Goal: Submit feedback/report problem

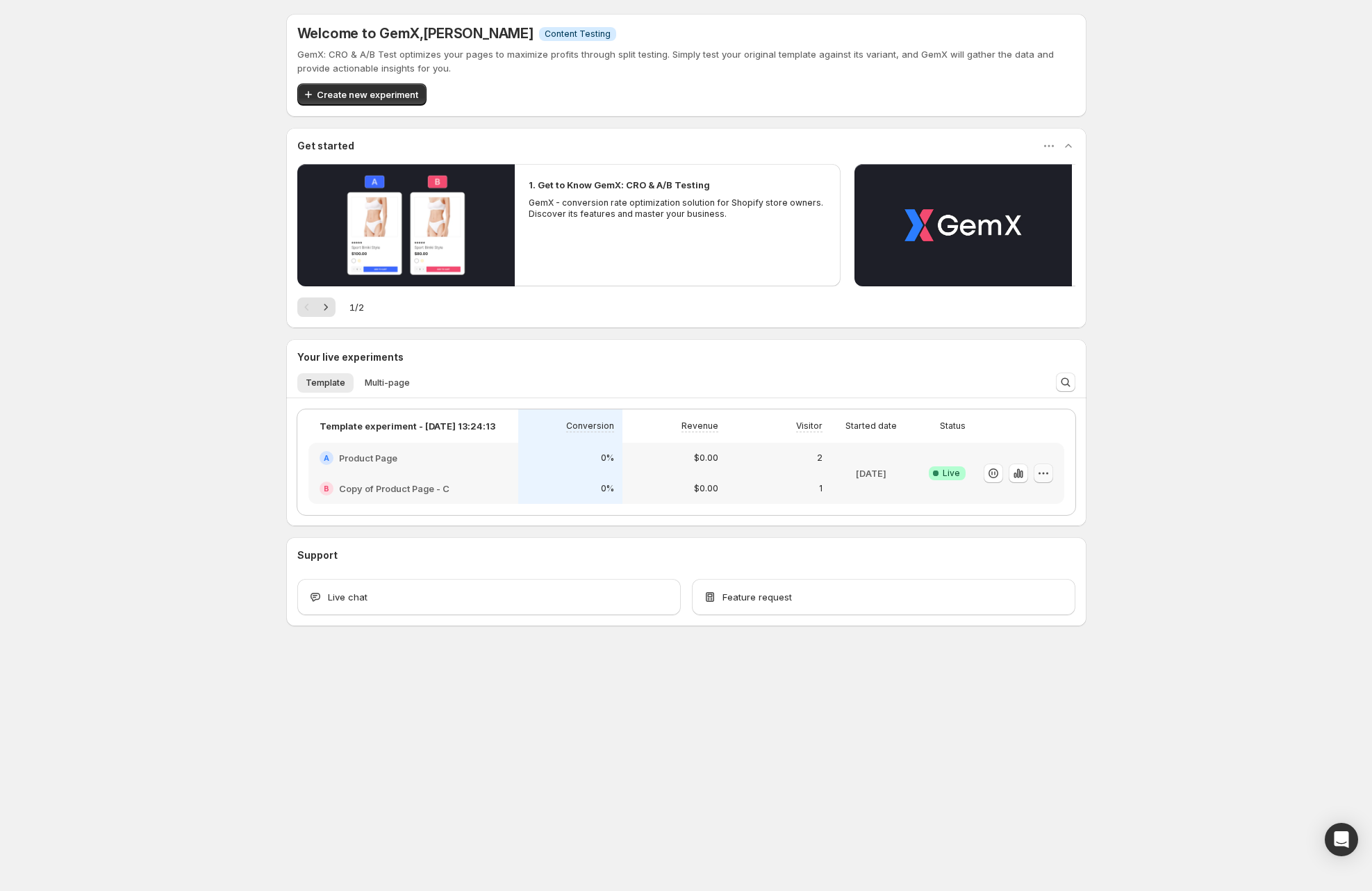
click at [1039, 474] on icon "button" at bounding box center [1043, 473] width 14 height 14
click at [1024, 503] on span "Edit" at bounding box center [1056, 501] width 146 height 14
click at [467, 432] on p "Template experiment - [DATE] 13:24:13" at bounding box center [407, 426] width 176 height 14
click at [470, 428] on p "Template experiment - [DATE] 13:24:13" at bounding box center [407, 426] width 176 height 14
click at [1046, 474] on icon "button" at bounding box center [1043, 473] width 14 height 14
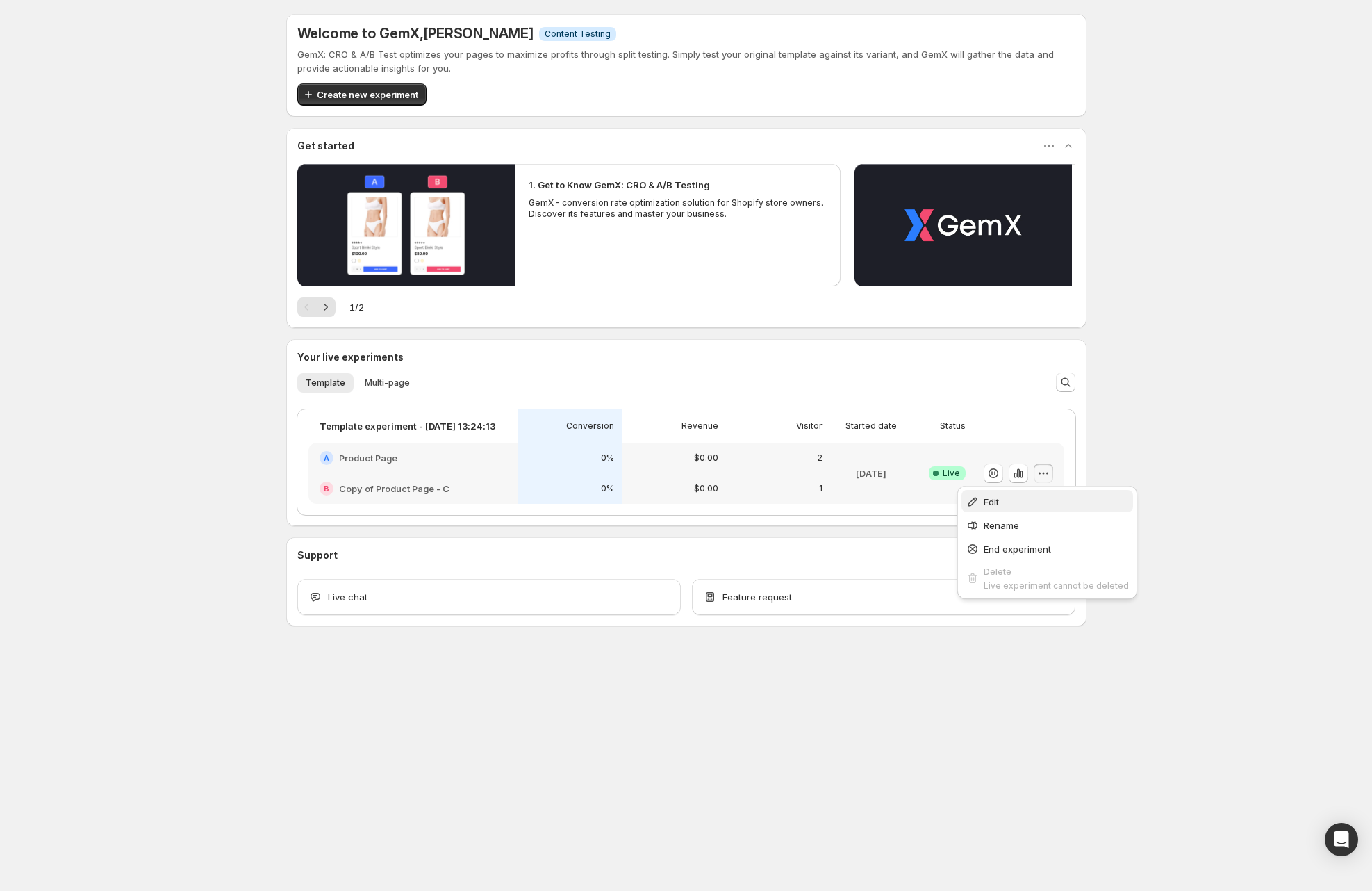
click at [992, 503] on span "Edit" at bounding box center [991, 501] width 15 height 11
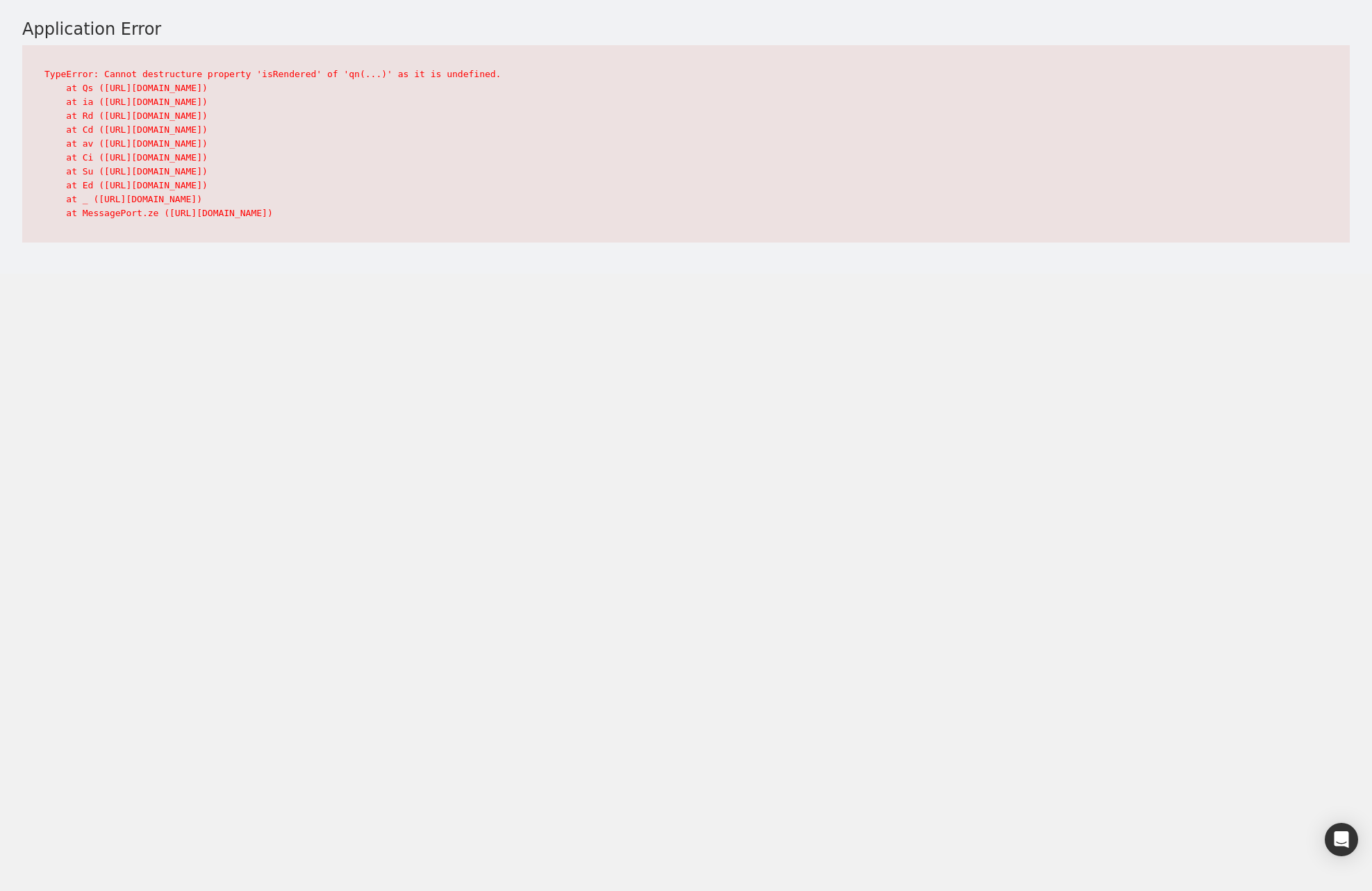
click at [293, 77] on pre "TypeError: Cannot destructure property 'isRendered' of 'qn(...)' as it is undef…" at bounding box center [686, 143] width 1327 height 197
copy pre "isRendered"
